Goal: Find specific page/section: Find specific page/section

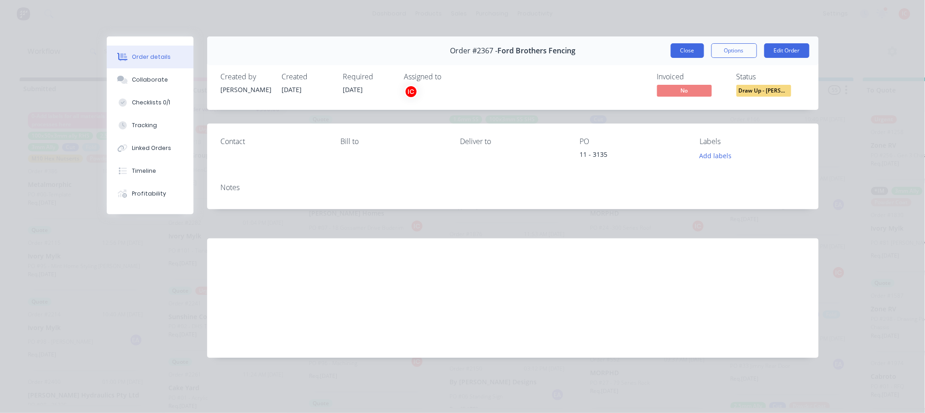
click at [694, 49] on button "Close" at bounding box center [687, 50] width 33 height 15
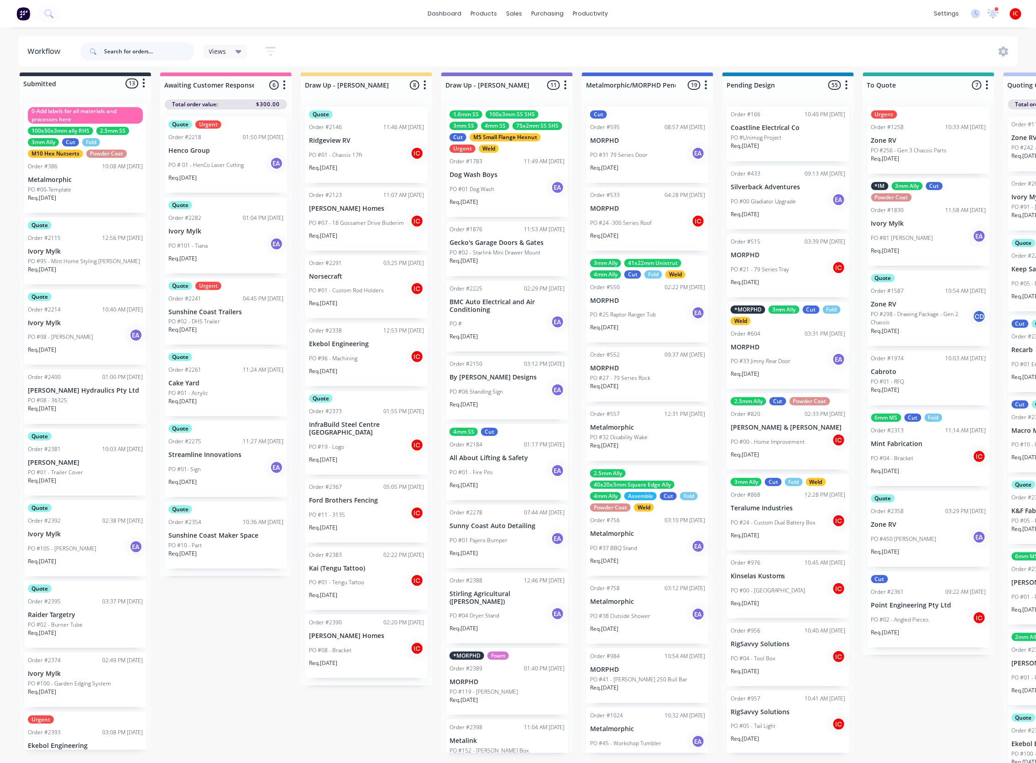
click at [141, 47] on input "text" at bounding box center [149, 51] width 90 height 18
type input "maveri"
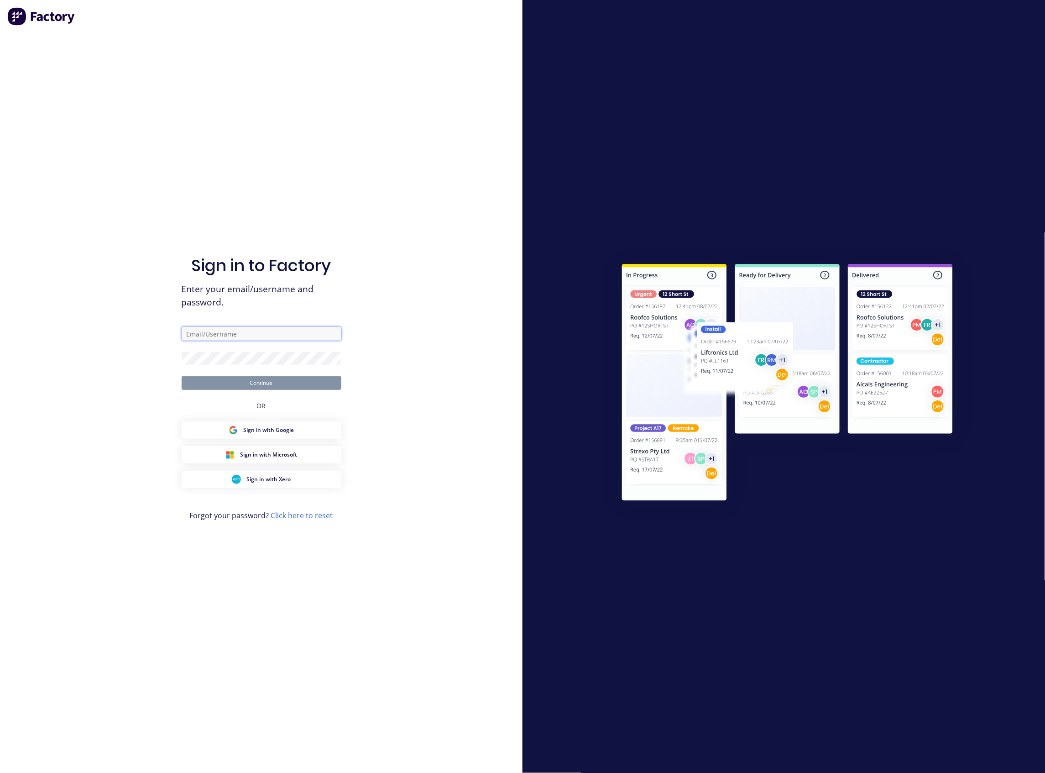
type input "[PERSON_NAME][EMAIL_ADDRESS][DOMAIN_NAME]"
click at [285, 379] on button "Continue" at bounding box center [262, 383] width 160 height 14
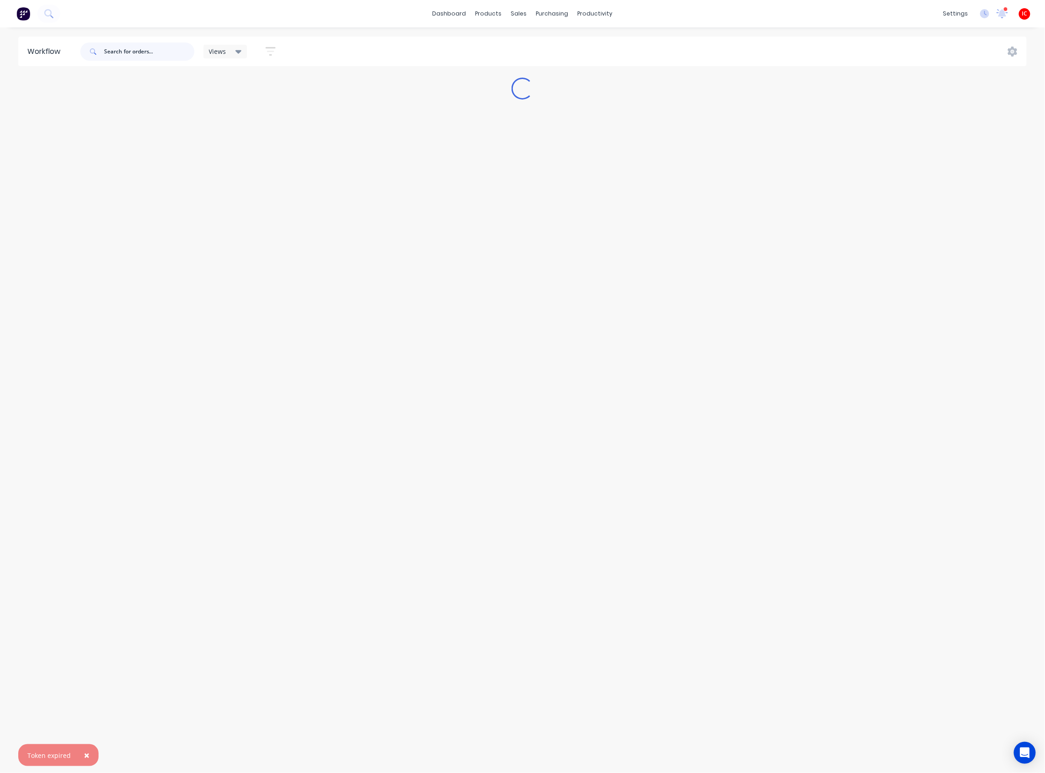
click at [138, 50] on input "text" at bounding box center [149, 51] width 90 height 18
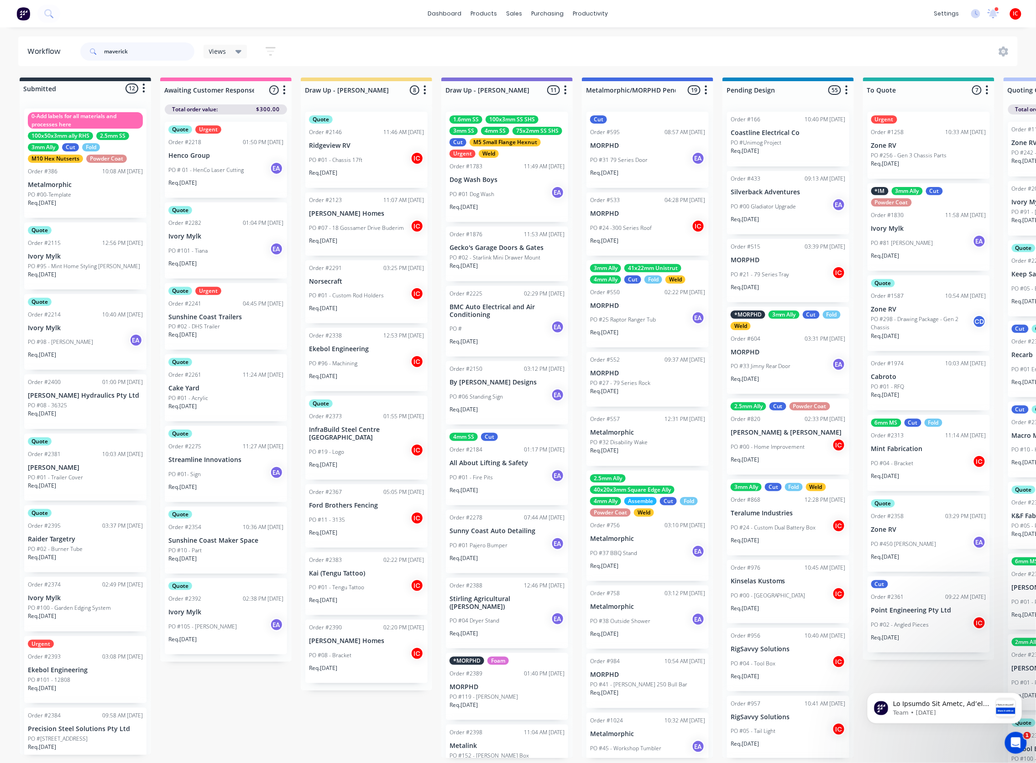
drag, startPoint x: 158, startPoint y: 43, endPoint x: 75, endPoint y: 59, distance: 84.2
click at [75, 63] on header "Workflow maverick Views Save new view None (Default) edit [PERSON_NAME] edit [P…" at bounding box center [518, 52] width 1000 height 30
type input "mav"
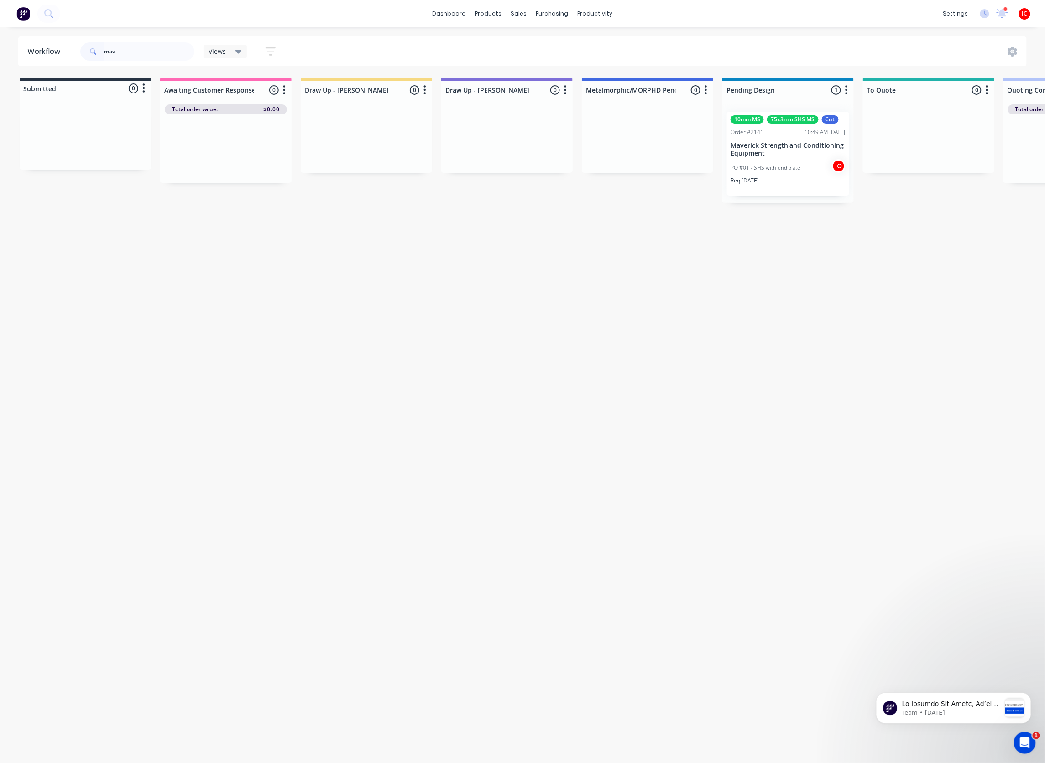
click at [800, 183] on div "Req. [DATE]" at bounding box center [788, 185] width 115 height 16
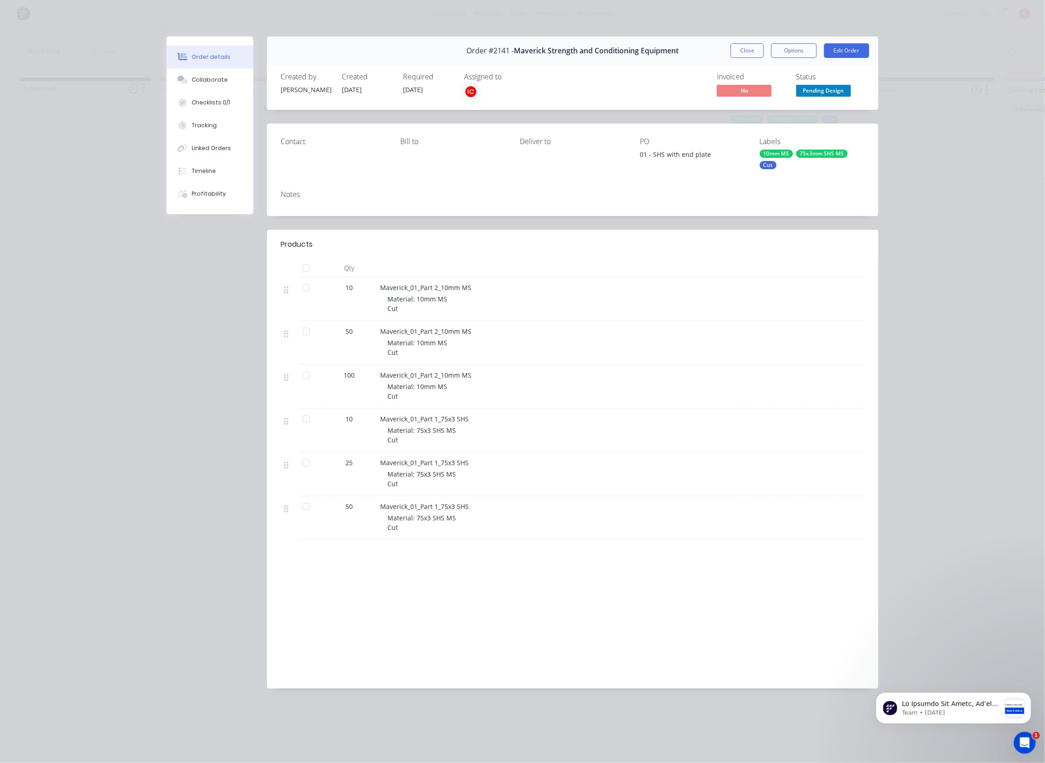
click at [747, 47] on button "Close" at bounding box center [747, 50] width 33 height 15
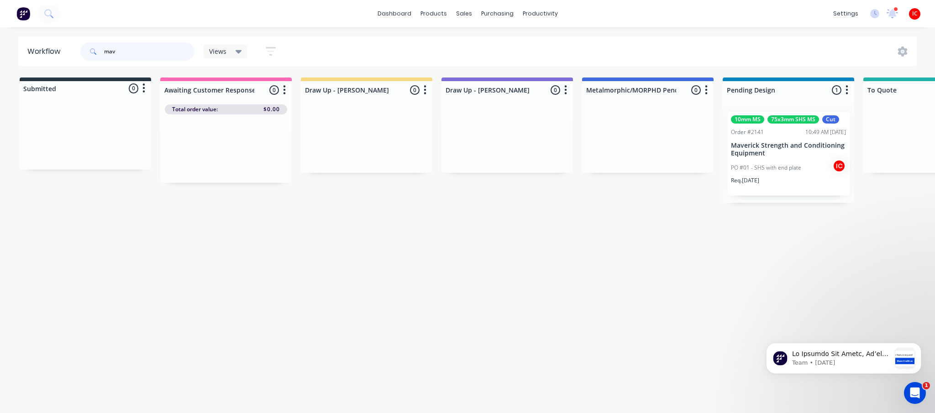
drag, startPoint x: 162, startPoint y: 50, endPoint x: 52, endPoint y: 37, distance: 110.3
click at [52, 37] on header "Workflow mav Views Save new view None (Default) edit [PERSON_NAME] edit [PERSON…" at bounding box center [467, 52] width 899 height 30
